Goal: Find specific page/section: Find specific page/section

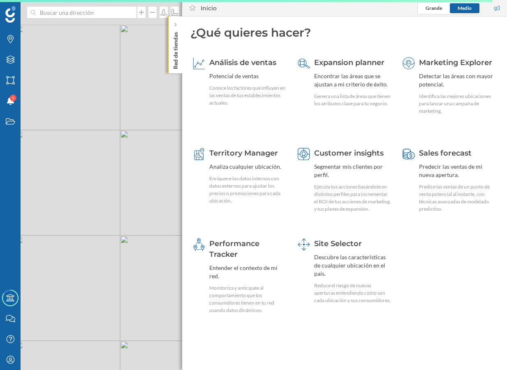
drag, startPoint x: 130, startPoint y: 125, endPoint x: 132, endPoint y: 160, distance: 35.5
click at [131, 162] on div "© Mapbox © OpenStreetMap Improve this map" at bounding box center [253, 185] width 507 height 370
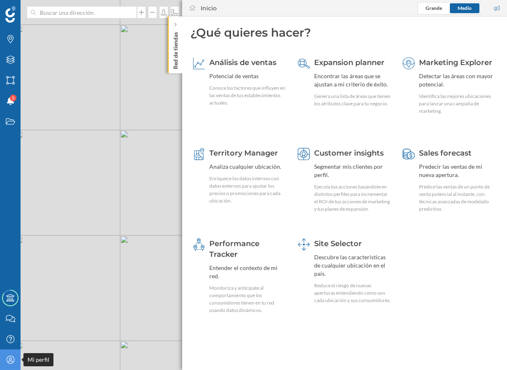
click at [9, 356] on icon at bounding box center [10, 359] width 8 height 8
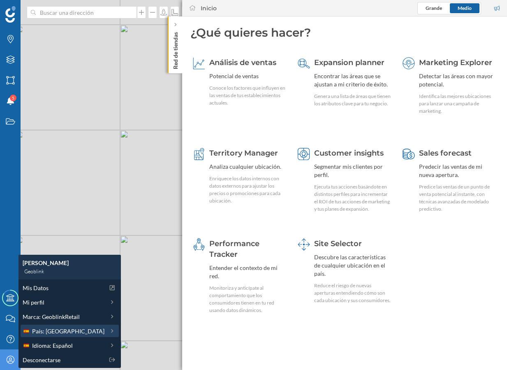
click at [56, 336] on div "País: [GEOGRAPHIC_DATA]" at bounding box center [70, 330] width 98 height 12
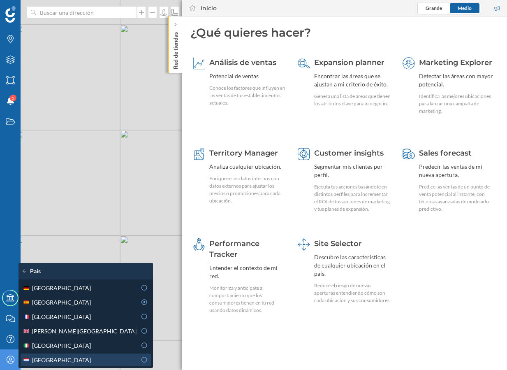
click at [63, 357] on span "[GEOGRAPHIC_DATA]" at bounding box center [61, 359] width 59 height 9
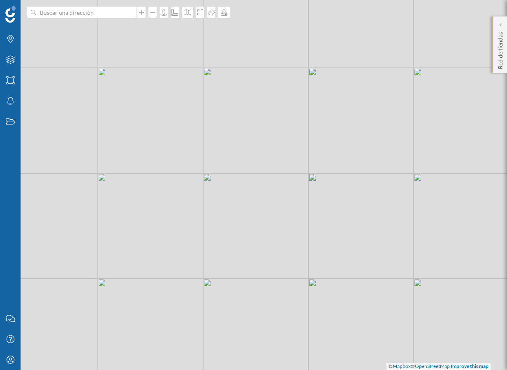
click at [505, 49] on div "Red de tiendas" at bounding box center [500, 44] width 14 height 57
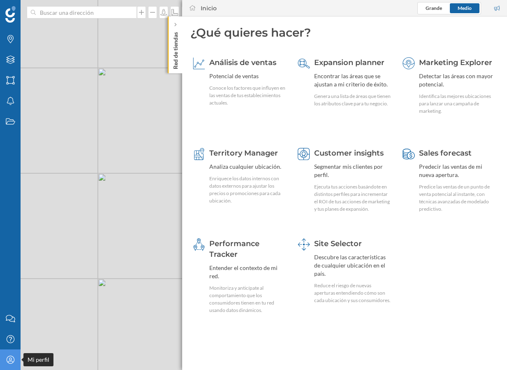
click at [9, 353] on div "Mi perfil" at bounding box center [10, 359] width 21 height 21
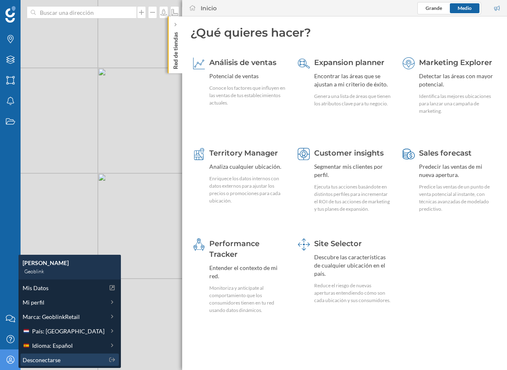
click at [61, 358] on div "Desconectarse" at bounding box center [64, 359] width 82 height 9
